Goal: Task Accomplishment & Management: Manage account settings

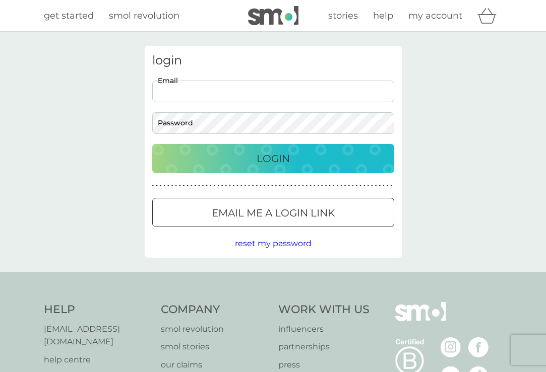
type input "[EMAIL_ADDRESS][DOMAIN_NAME]"
click at [273, 158] on button "Login" at bounding box center [273, 158] width 242 height 29
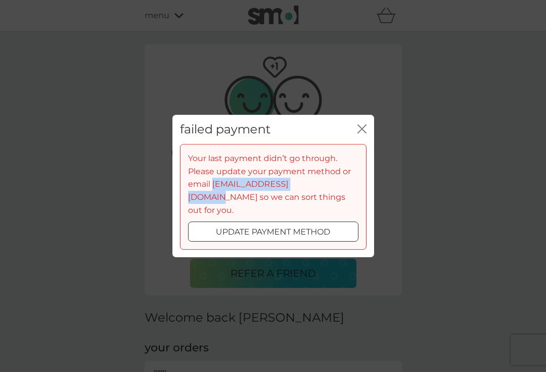
drag, startPoint x: 317, startPoint y: 192, endPoint x: 212, endPoint y: 191, distance: 105.8
click at [212, 191] on span "Your last payment didn’t go through. Please update your payment method or email…" at bounding box center [269, 184] width 163 height 61
copy span "[EMAIL_ADDRESS][DOMAIN_NAME]"
click at [365, 133] on icon "close" at bounding box center [361, 128] width 9 height 9
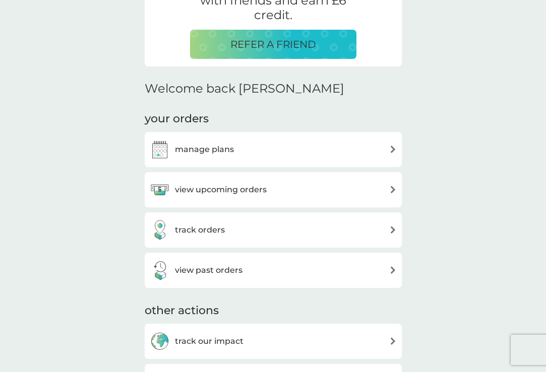
scroll to position [231, 0]
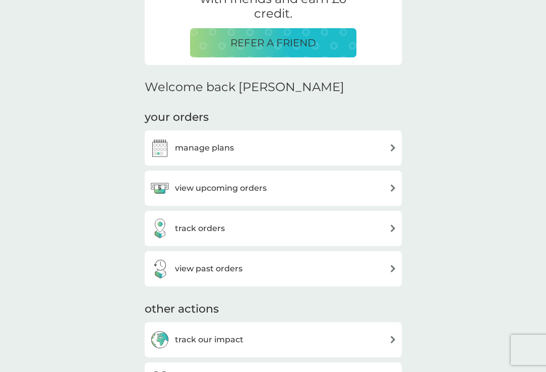
click at [306, 146] on div "manage plans" at bounding box center [273, 148] width 247 height 20
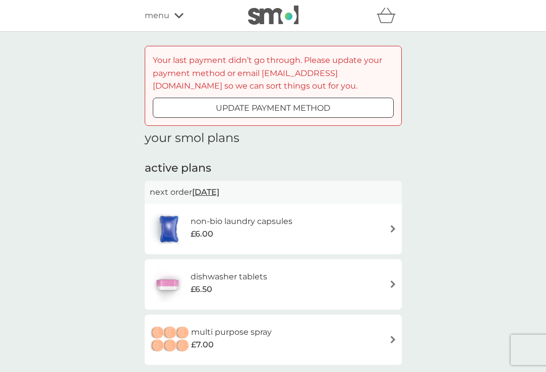
click at [308, 104] on p "update payment method" at bounding box center [273, 108] width 114 height 13
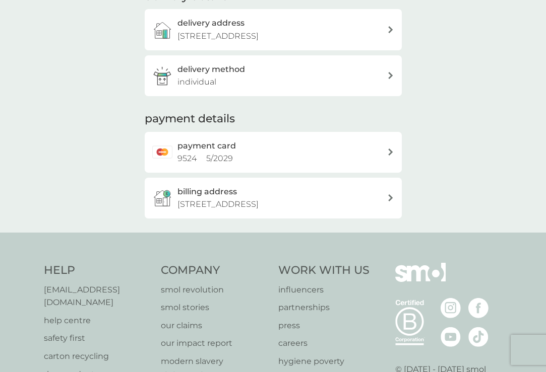
scroll to position [200, 0]
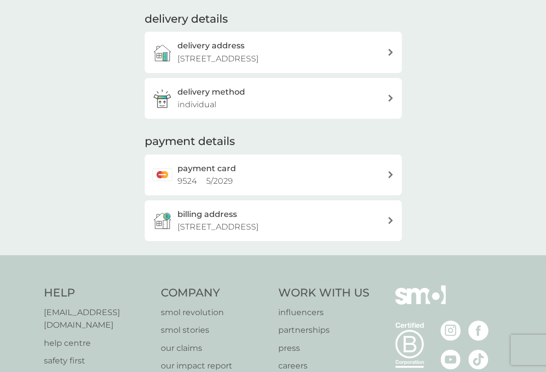
click at [290, 184] on div "payment card 9524 5 / 2029" at bounding box center [282, 175] width 210 height 26
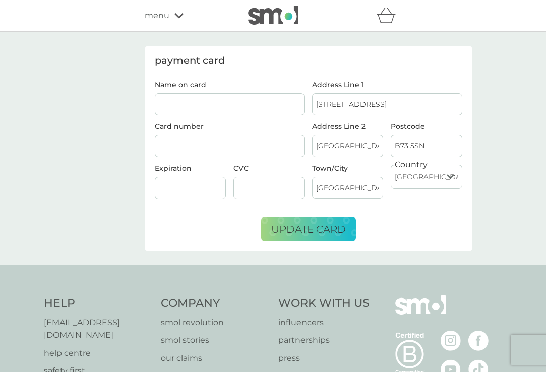
click at [284, 17] on img at bounding box center [273, 15] width 50 height 19
